Goal: Obtain resource: Download file/media

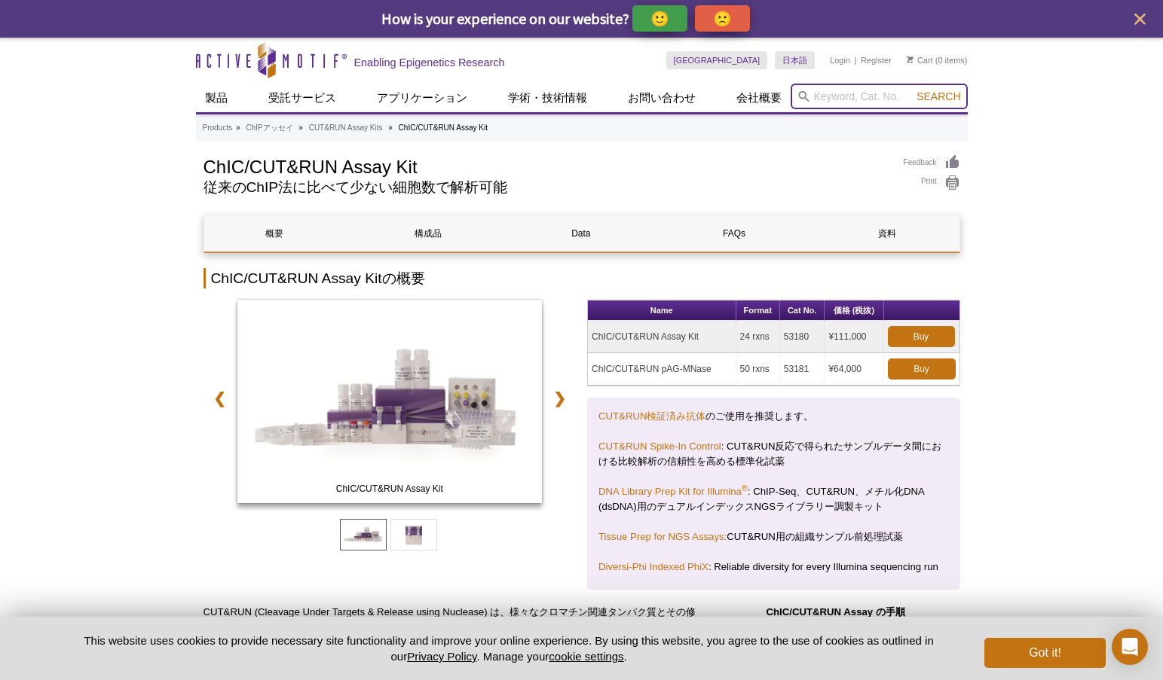
click at [830, 99] on input "search" at bounding box center [878, 97] width 177 height 26
type input "53114"
click at [912, 90] on button "Search" at bounding box center [938, 97] width 53 height 14
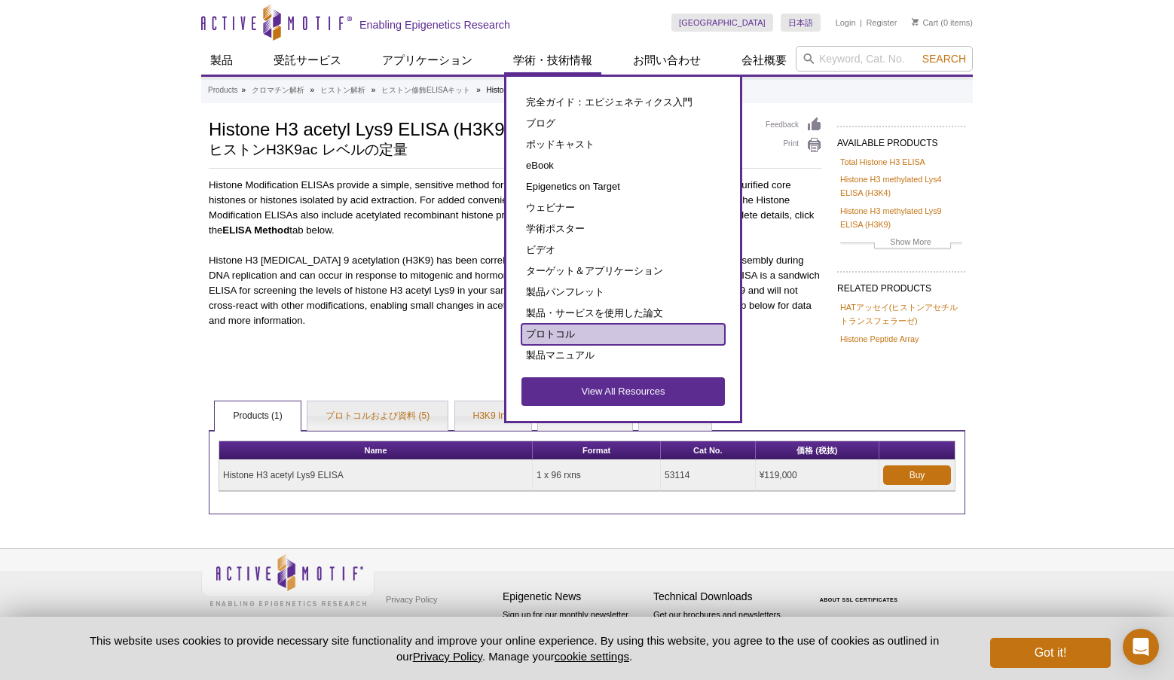
click at [539, 342] on link "プロトコル" at bounding box center [622, 334] width 203 height 21
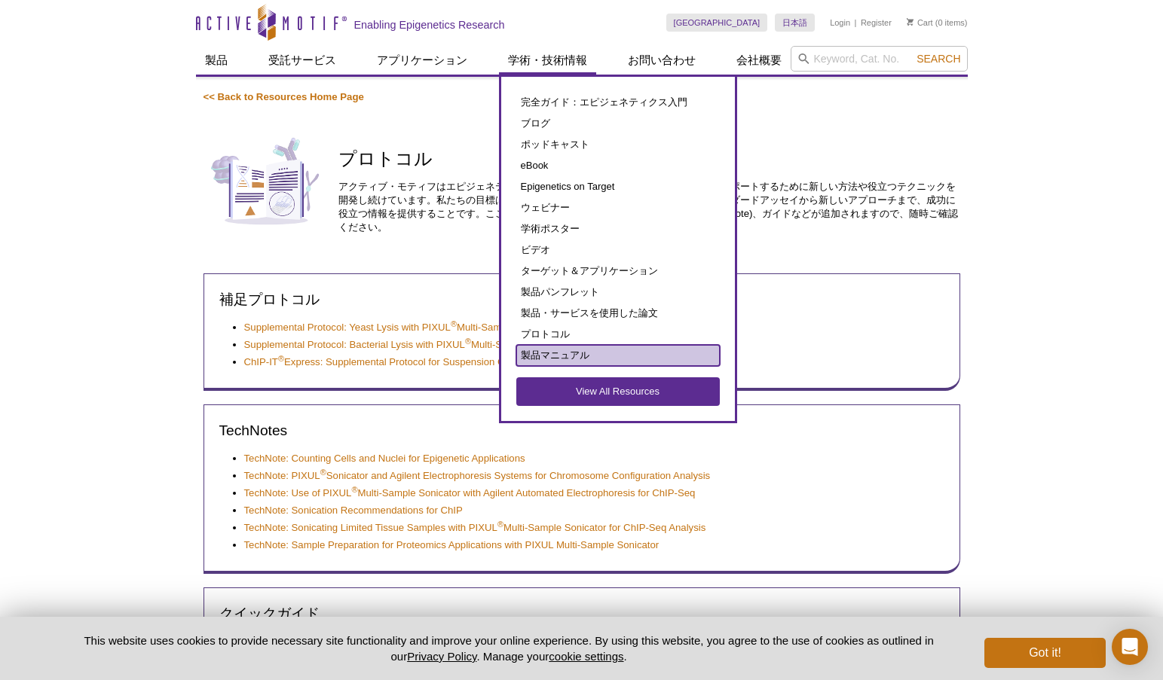
click at [585, 359] on link "製品マニュアル" at bounding box center [617, 355] width 203 height 21
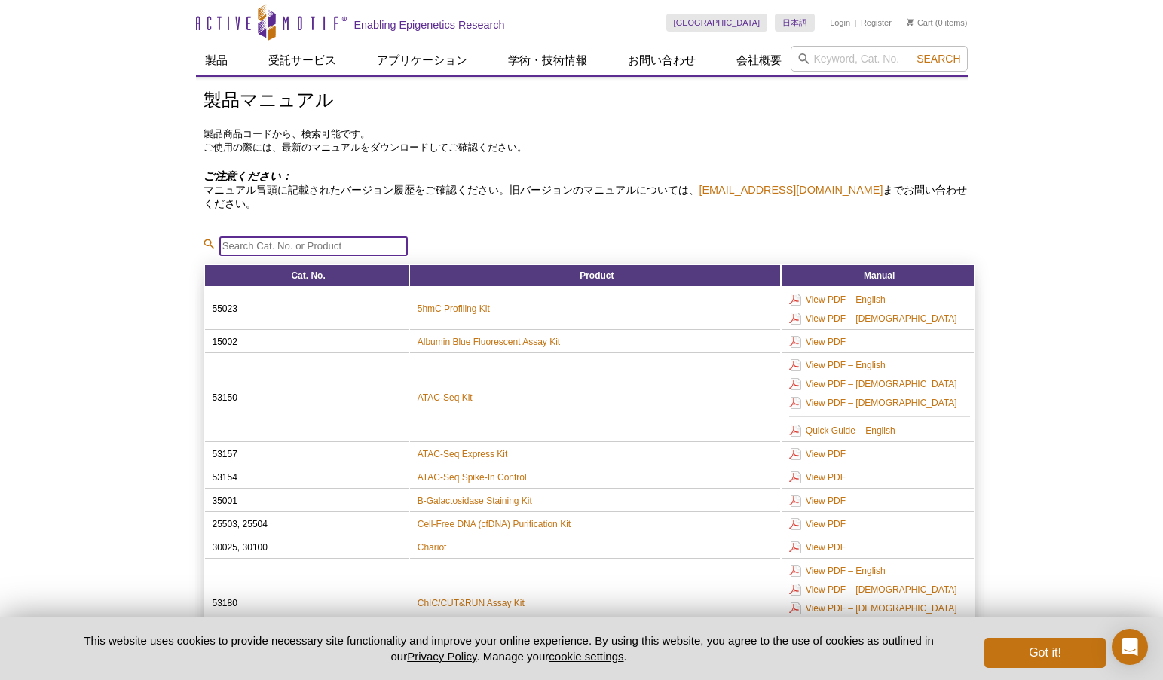
click at [359, 249] on input "search" at bounding box center [313, 247] width 188 height 20
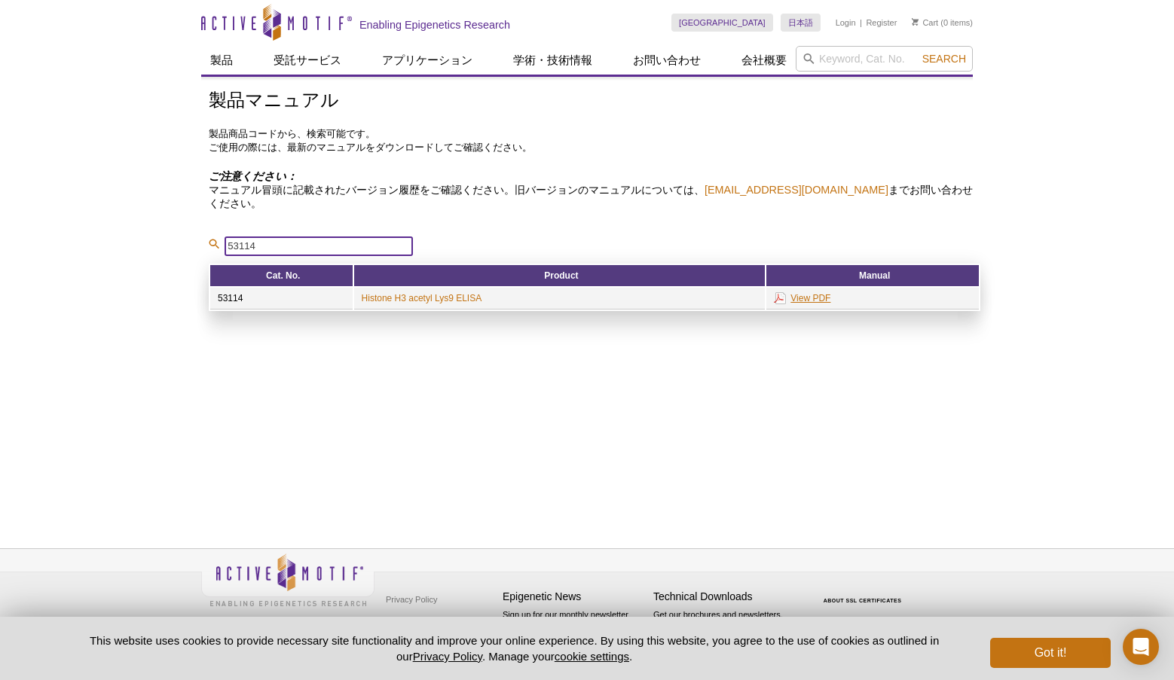
type input "53114"
click at [821, 295] on link "View PDF" at bounding box center [802, 298] width 57 height 17
